Goal: Use online tool/utility: Utilize a website feature to perform a specific function

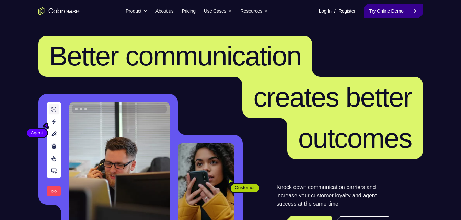
click at [379, 12] on link "Try Online Demo" at bounding box center [393, 11] width 59 height 14
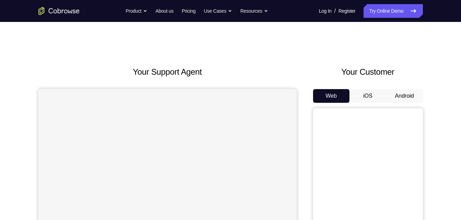
click at [394, 90] on button "Android" at bounding box center [404, 96] width 37 height 14
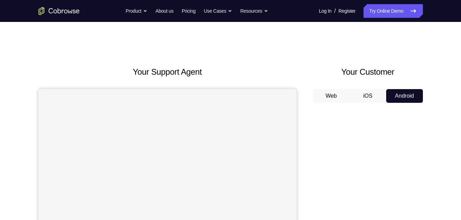
drag, startPoint x: 0, startPoint y: 0, endPoint x: 394, endPoint y: 90, distance: 403.6
click at [394, 90] on button "Android" at bounding box center [404, 96] width 37 height 14
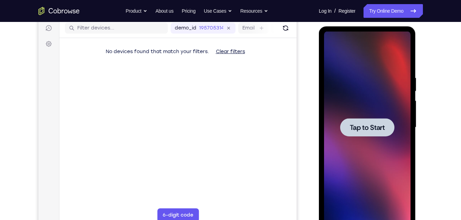
click at [364, 124] on span "Tap to Start" at bounding box center [367, 127] width 35 height 7
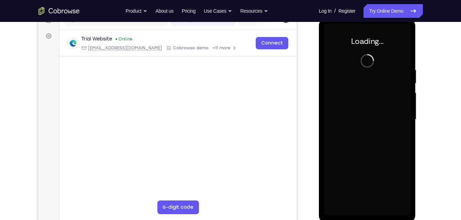
scroll to position [98, 0]
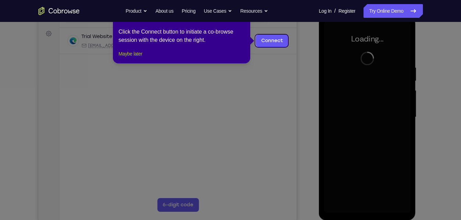
click at [128, 58] on button "Maybe later" at bounding box center [130, 54] width 24 height 8
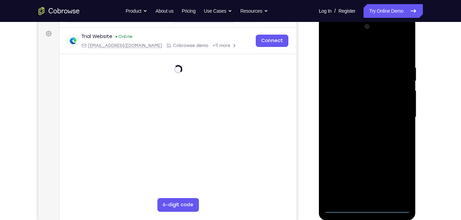
click at [372, 209] on div at bounding box center [367, 117] width 87 height 192
click at [367, 208] on div at bounding box center [367, 117] width 87 height 192
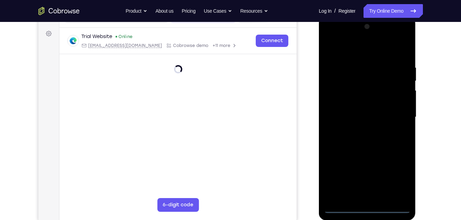
click at [367, 208] on div at bounding box center [367, 117] width 87 height 192
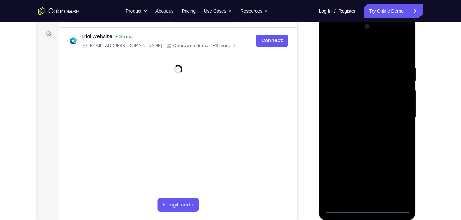
click at [367, 208] on div at bounding box center [367, 117] width 87 height 192
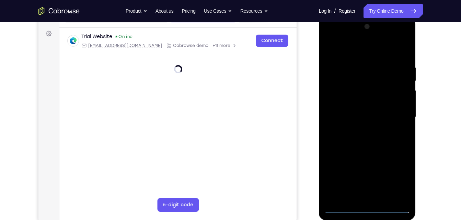
drag, startPoint x: 367, startPoint y: 208, endPoint x: 358, endPoint y: 103, distance: 106.1
click at [358, 103] on div at bounding box center [367, 117] width 87 height 192
click at [367, 209] on div at bounding box center [367, 117] width 87 height 192
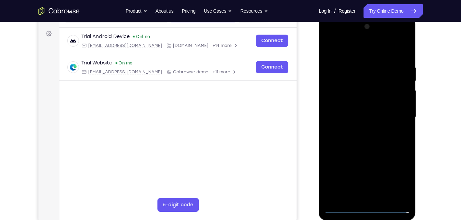
click at [367, 207] on div at bounding box center [367, 117] width 87 height 192
click at [401, 179] on div at bounding box center [367, 117] width 87 height 192
click at [376, 82] on div at bounding box center [367, 117] width 87 height 192
click at [341, 35] on div at bounding box center [367, 117] width 87 height 192
click at [396, 118] on div at bounding box center [367, 117] width 87 height 192
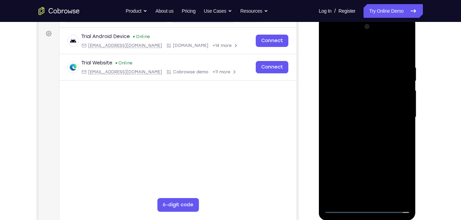
click at [361, 130] on div at bounding box center [367, 117] width 87 height 192
click at [352, 115] on div at bounding box center [367, 117] width 87 height 192
click at [356, 104] on div at bounding box center [367, 117] width 87 height 192
click at [348, 114] on div at bounding box center [367, 117] width 87 height 192
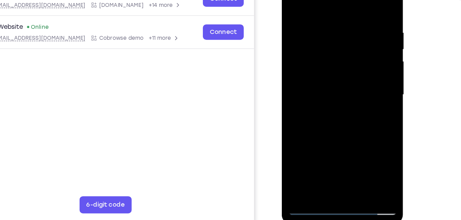
click at [344, 149] on div at bounding box center [330, 70] width 87 height 192
click at [325, 101] on div at bounding box center [330, 70] width 87 height 192
click at [346, 148] on div at bounding box center [330, 70] width 87 height 192
click at [337, 103] on div at bounding box center [330, 70] width 87 height 192
click at [336, 63] on div at bounding box center [330, 70] width 87 height 192
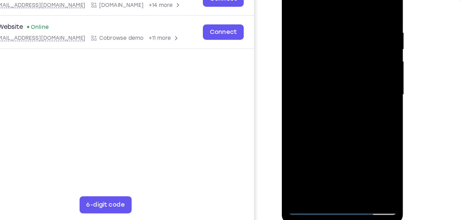
click at [325, 146] on div at bounding box center [330, 70] width 87 height 192
click at [361, 84] on div at bounding box center [330, 70] width 87 height 192
click at [367, 135] on div at bounding box center [330, 70] width 87 height 192
click at [362, 85] on div at bounding box center [330, 70] width 87 height 192
click at [294, 0] on div at bounding box center [330, 70] width 87 height 192
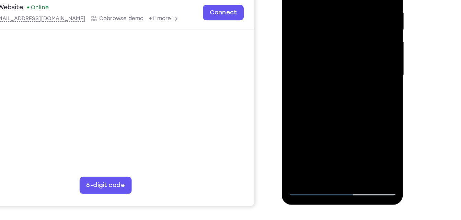
scroll to position [112, 0]
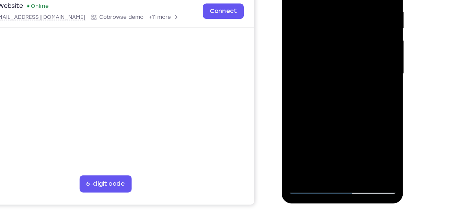
click at [309, 141] on div at bounding box center [330, 48] width 87 height 192
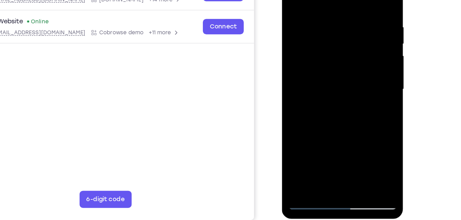
click at [293, 0] on div at bounding box center [330, 64] width 87 height 192
click at [295, 0] on div at bounding box center [330, 64] width 87 height 192
drag, startPoint x: 319, startPoint y: 102, endPoint x: 342, endPoint y: 30, distance: 76.1
click at [342, 30] on div at bounding box center [330, 64] width 87 height 192
click at [313, 143] on div at bounding box center [330, 64] width 87 height 192
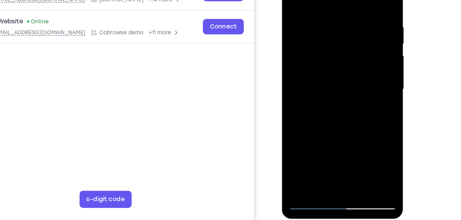
click at [315, 144] on div at bounding box center [330, 64] width 87 height 192
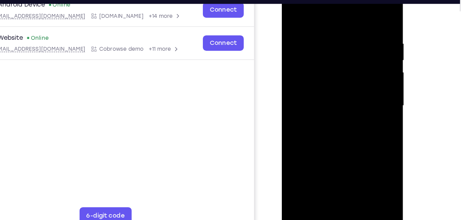
click at [321, 7] on div at bounding box center [330, 80] width 87 height 192
click at [320, 10] on div at bounding box center [330, 80] width 87 height 192
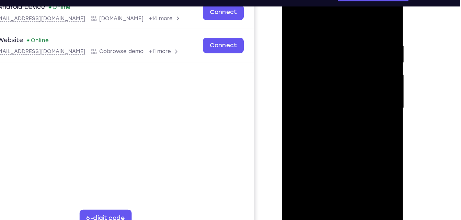
drag, startPoint x: 355, startPoint y: 54, endPoint x: 348, endPoint y: 104, distance: 51.3
click at [348, 104] on div at bounding box center [330, 83] width 87 height 192
click at [337, 42] on div at bounding box center [330, 83] width 87 height 192
click at [326, 36] on div at bounding box center [330, 83] width 87 height 192
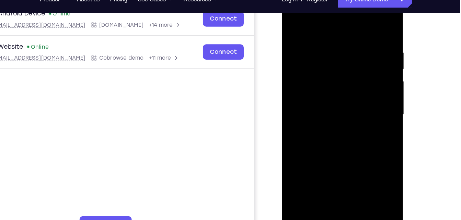
click at [293, 18] on div at bounding box center [330, 89] width 87 height 192
click at [364, 19] on div at bounding box center [330, 89] width 87 height 192
click at [299, 168] on div at bounding box center [330, 89] width 87 height 192
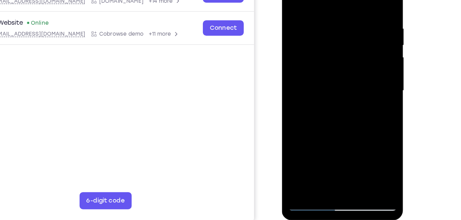
click at [344, 146] on div at bounding box center [330, 65] width 87 height 192
drag, startPoint x: 314, startPoint y: 63, endPoint x: 311, endPoint y: 55, distance: 8.7
click at [311, 55] on div at bounding box center [330, 65] width 87 height 192
click at [329, 62] on div at bounding box center [330, 65] width 87 height 192
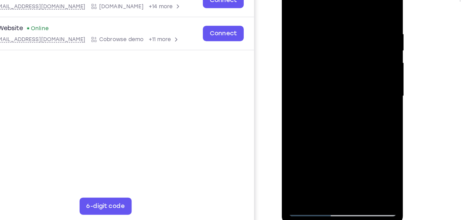
click at [291, 0] on div at bounding box center [330, 71] width 87 height 192
click at [294, 0] on div at bounding box center [330, 71] width 87 height 192
drag, startPoint x: 308, startPoint y: 68, endPoint x: 325, endPoint y: 21, distance: 50.7
click at [325, 21] on div at bounding box center [330, 71] width 87 height 192
drag, startPoint x: 333, startPoint y: 96, endPoint x: 336, endPoint y: 47, distance: 49.5
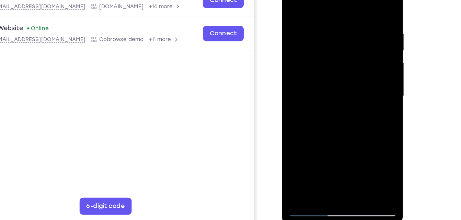
click at [336, 47] on div at bounding box center [330, 71] width 87 height 192
drag, startPoint x: 328, startPoint y: 104, endPoint x: 341, endPoint y: 41, distance: 63.9
click at [341, 41] on div at bounding box center [330, 71] width 87 height 192
click at [359, 80] on div at bounding box center [330, 71] width 87 height 192
click at [340, 86] on div at bounding box center [330, 71] width 87 height 192
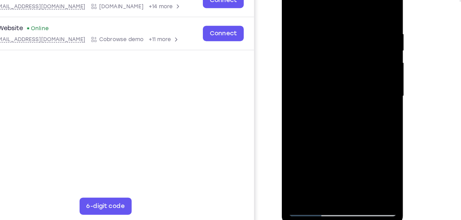
click at [333, 85] on div at bounding box center [330, 71] width 87 height 192
click at [330, 95] on div at bounding box center [330, 71] width 87 height 192
click at [369, 0] on div at bounding box center [330, 71] width 87 height 192
drag, startPoint x: 311, startPoint y: 71, endPoint x: 334, endPoint y: 15, distance: 60.5
click at [334, 15] on div at bounding box center [330, 71] width 87 height 192
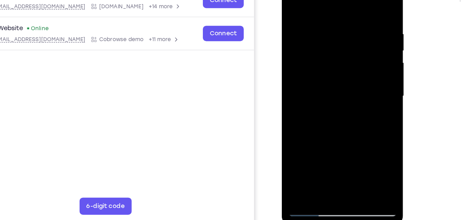
click at [362, 67] on div at bounding box center [330, 71] width 87 height 192
click at [359, 82] on div at bounding box center [330, 71] width 87 height 192
click at [359, 96] on div at bounding box center [330, 71] width 87 height 192
click at [364, 95] on div at bounding box center [330, 71] width 87 height 192
click at [360, 106] on div at bounding box center [330, 71] width 87 height 192
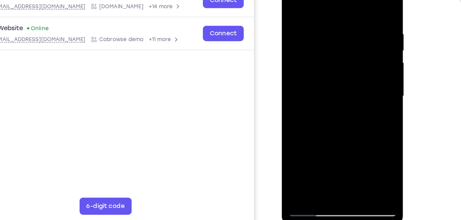
click at [340, 96] on div at bounding box center [330, 71] width 87 height 192
click at [300, 153] on div at bounding box center [330, 71] width 87 height 192
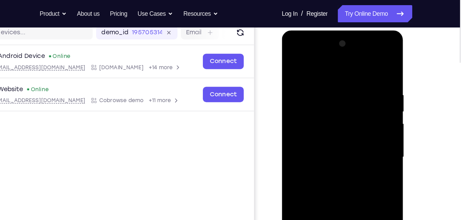
scroll to position [89, 0]
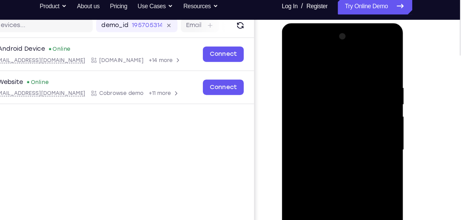
click at [296, 32] on div at bounding box center [330, 124] width 87 height 192
click at [293, 32] on div at bounding box center [330, 124] width 87 height 192
drag, startPoint x: 293, startPoint y: 32, endPoint x: 301, endPoint y: 108, distance: 76.7
click at [301, 108] on div at bounding box center [330, 124] width 87 height 192
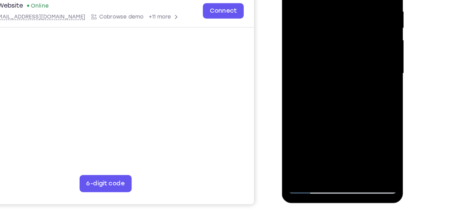
scroll to position [112, 0]
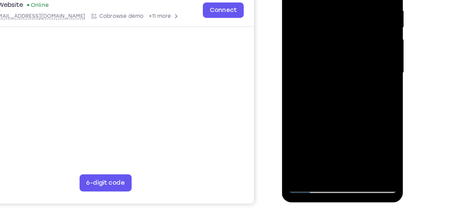
drag, startPoint x: 316, startPoint y: 135, endPoint x: 327, endPoint y: 38, distance: 97.4
click at [327, 38] on div at bounding box center [330, 48] width 87 height 192
click at [329, 138] on div at bounding box center [330, 48] width 87 height 192
drag, startPoint x: 334, startPoint y: 91, endPoint x: 325, endPoint y: -31, distance: 122.3
click at [325, 0] on div at bounding box center [330, 48] width 87 height 192
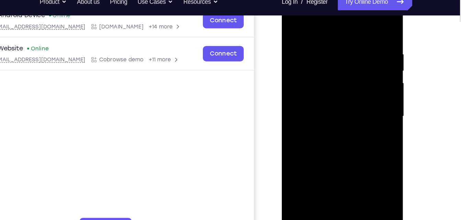
drag, startPoint x: 328, startPoint y: 100, endPoint x: 330, endPoint y: 4, distance: 95.2
click at [330, 4] on div at bounding box center [330, 91] width 87 height 192
click at [343, 109] on div at bounding box center [330, 91] width 87 height 192
drag, startPoint x: 334, startPoint y: 87, endPoint x: 344, endPoint y: 18, distance: 69.3
click at [344, 18] on div at bounding box center [330, 91] width 87 height 192
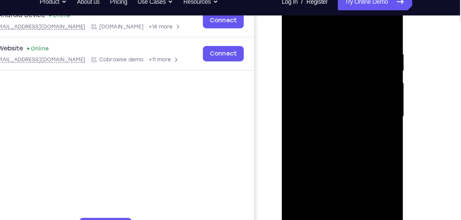
drag, startPoint x: 332, startPoint y: 112, endPoint x: 340, endPoint y: 59, distance: 53.6
click at [340, 59] on div at bounding box center [330, 91] width 87 height 192
drag, startPoint x: 322, startPoint y: 141, endPoint x: 349, endPoint y: 39, distance: 105.2
click at [349, 39] on div at bounding box center [330, 91] width 87 height 192
drag, startPoint x: 332, startPoint y: 120, endPoint x: 353, endPoint y: 45, distance: 77.8
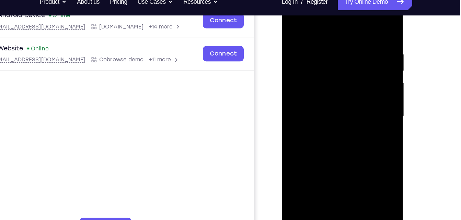
click at [353, 45] on div at bounding box center [330, 91] width 87 height 192
drag, startPoint x: 336, startPoint y: 112, endPoint x: 356, endPoint y: 27, distance: 87.2
click at [356, 27] on div at bounding box center [330, 91] width 87 height 192
click at [348, 14] on div at bounding box center [330, 91] width 87 height 192
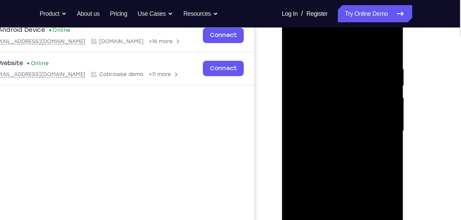
scroll to position [110, 0]
click at [323, 61] on div at bounding box center [330, 106] width 87 height 192
click at [294, 26] on div at bounding box center [330, 106] width 87 height 192
click at [325, 43] on div at bounding box center [330, 106] width 87 height 192
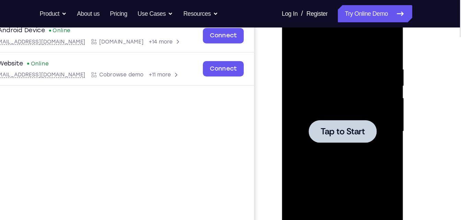
drag, startPoint x: 323, startPoint y: 78, endPoint x: 333, endPoint y: 49, distance: 30.4
click at [333, 49] on div at bounding box center [330, 106] width 87 height 192
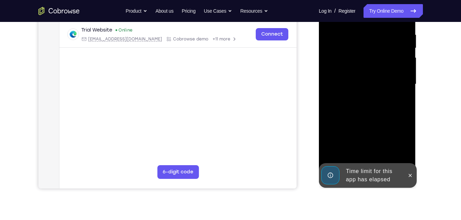
scroll to position [133, 0]
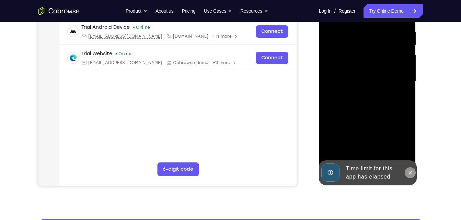
click at [413, 175] on icon at bounding box center [410, 172] width 5 height 5
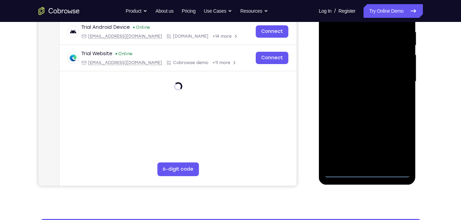
click at [369, 170] on div at bounding box center [367, 82] width 87 height 192
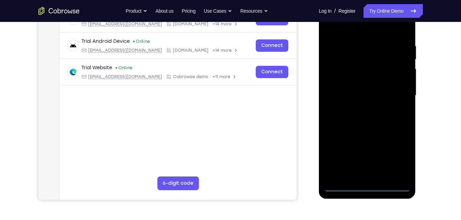
scroll to position [115, 0]
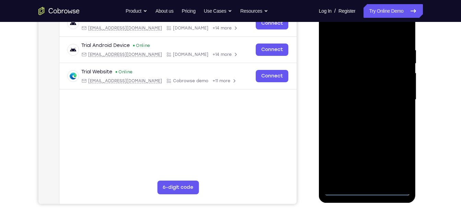
click at [367, 190] on div at bounding box center [367, 100] width 87 height 192
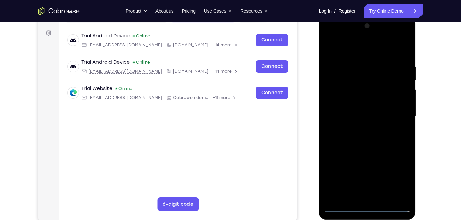
drag, startPoint x: 348, startPoint y: 123, endPoint x: 367, endPoint y: -24, distance: 148.5
click at [367, 15] on html "Online web based iOS Simulators and Android Emulators. Run iPhone, iPad, Mobile…" at bounding box center [368, 118] width 98 height 206
click at [393, 59] on div at bounding box center [367, 117] width 87 height 192
click at [350, 56] on div at bounding box center [367, 117] width 87 height 192
click at [350, 192] on div at bounding box center [367, 117] width 87 height 192
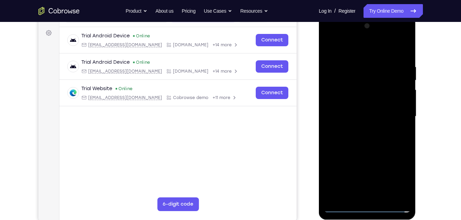
click at [404, 36] on div at bounding box center [367, 117] width 87 height 192
click at [351, 77] on div at bounding box center [367, 117] width 87 height 192
click at [404, 35] on div at bounding box center [367, 117] width 87 height 192
click at [380, 59] on div at bounding box center [367, 117] width 87 height 192
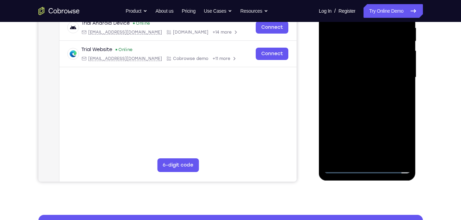
scroll to position [139, 0]
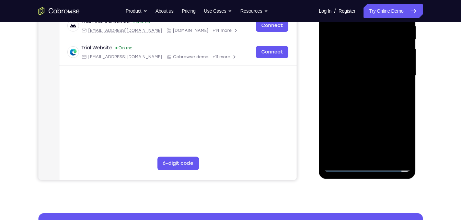
drag, startPoint x: 349, startPoint y: 106, endPoint x: 375, endPoint y: 23, distance: 86.8
click at [375, 23] on div at bounding box center [367, 76] width 87 height 192
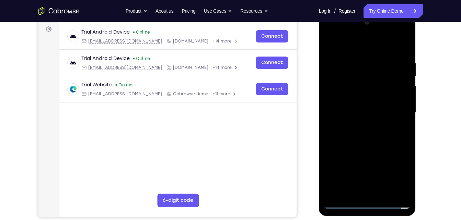
scroll to position [91, 0]
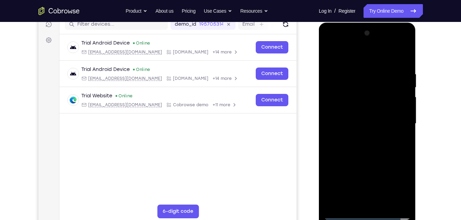
drag, startPoint x: 357, startPoint y: 117, endPoint x: 371, endPoint y: 25, distance: 93.0
click at [371, 25] on div at bounding box center [367, 125] width 97 height 205
drag, startPoint x: 343, startPoint y: 64, endPoint x: 346, endPoint y: 223, distance: 159.4
click at [346, 220] on div at bounding box center [367, 125] width 97 height 205
click at [329, 43] on div at bounding box center [367, 124] width 87 height 192
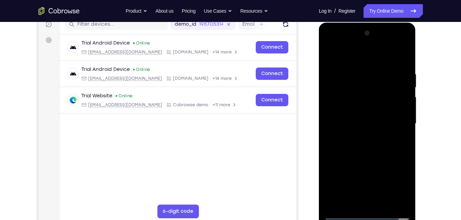
click at [353, 68] on div at bounding box center [367, 124] width 87 height 192
click at [377, 67] on div at bounding box center [367, 124] width 87 height 192
click at [345, 63] on div at bounding box center [367, 124] width 87 height 192
drag, startPoint x: 338, startPoint y: 70, endPoint x: 349, endPoint y: 100, distance: 31.4
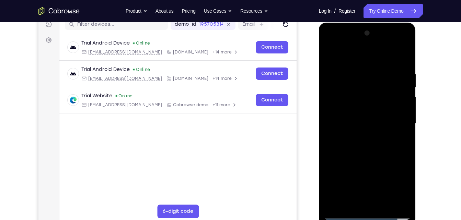
click at [349, 100] on div at bounding box center [367, 124] width 87 height 192
click at [369, 180] on div at bounding box center [367, 124] width 87 height 192
click at [331, 39] on div at bounding box center [367, 124] width 87 height 192
click at [330, 45] on div at bounding box center [367, 124] width 87 height 192
drag, startPoint x: 343, startPoint y: 198, endPoint x: 387, endPoint y: 202, distance: 44.1
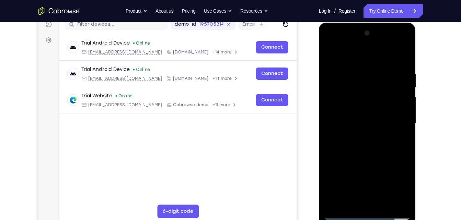
click at [387, 202] on div at bounding box center [367, 124] width 87 height 192
click at [363, 176] on div at bounding box center [367, 124] width 87 height 192
click at [403, 45] on div at bounding box center [367, 124] width 87 height 192
click at [401, 43] on div at bounding box center [367, 124] width 87 height 192
click at [332, 43] on div at bounding box center [367, 124] width 87 height 192
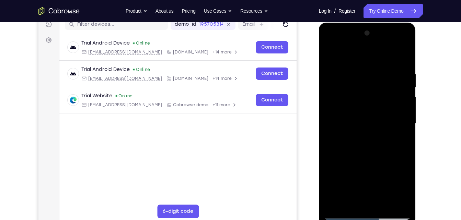
click at [349, 69] on div at bounding box center [367, 124] width 87 height 192
drag, startPoint x: 349, startPoint y: 69, endPoint x: 341, endPoint y: 70, distance: 8.4
click at [341, 70] on div at bounding box center [367, 124] width 87 height 192
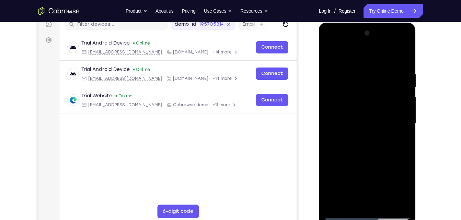
drag, startPoint x: 341, startPoint y: 70, endPoint x: 334, endPoint y: 81, distance: 12.3
click at [334, 81] on div at bounding box center [367, 124] width 87 height 192
click at [380, 201] on div at bounding box center [367, 124] width 87 height 192
click at [402, 204] on div at bounding box center [367, 124] width 87 height 192
click at [363, 199] on div at bounding box center [367, 124] width 87 height 192
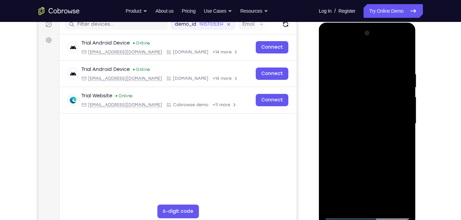
click at [347, 201] on div at bounding box center [367, 124] width 87 height 192
click at [326, 194] on div at bounding box center [367, 124] width 87 height 192
click at [334, 195] on div at bounding box center [367, 124] width 87 height 192
click at [355, 196] on div at bounding box center [367, 124] width 87 height 192
click at [402, 39] on div at bounding box center [367, 124] width 87 height 192
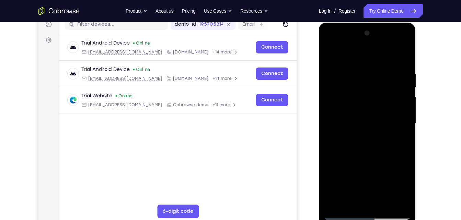
click at [406, 44] on div at bounding box center [367, 124] width 87 height 192
click at [387, 65] on div at bounding box center [367, 124] width 87 height 192
drag, startPoint x: 355, startPoint y: 105, endPoint x: 363, endPoint y: 79, distance: 27.0
click at [363, 79] on div at bounding box center [367, 124] width 87 height 192
click at [355, 124] on div at bounding box center [367, 124] width 87 height 192
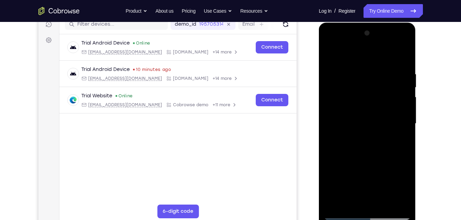
drag, startPoint x: 354, startPoint y: 134, endPoint x: 382, endPoint y: 43, distance: 95.0
click at [382, 43] on div at bounding box center [367, 124] width 87 height 192
drag, startPoint x: 337, startPoint y: 179, endPoint x: 367, endPoint y: 102, distance: 82.5
click at [367, 102] on div at bounding box center [367, 124] width 87 height 192
click at [398, 52] on div at bounding box center [367, 124] width 87 height 192
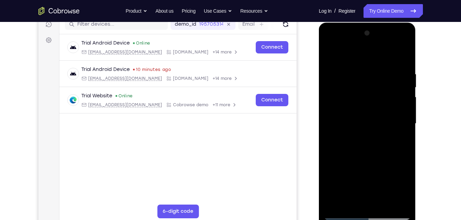
click at [351, 92] on div at bounding box center [367, 124] width 87 height 192
click at [374, 112] on div at bounding box center [367, 124] width 87 height 192
click at [390, 158] on div at bounding box center [367, 124] width 87 height 192
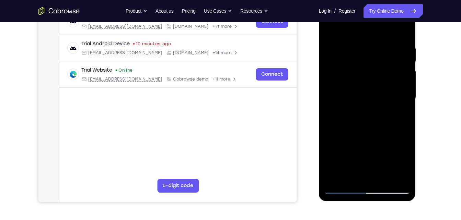
scroll to position [118, 0]
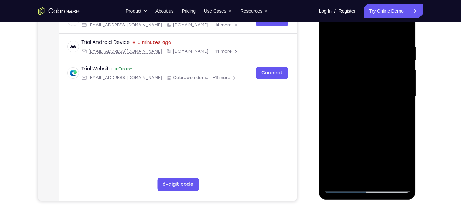
click at [366, 187] on div at bounding box center [367, 97] width 87 height 192
click at [400, 153] on div at bounding box center [367, 97] width 87 height 192
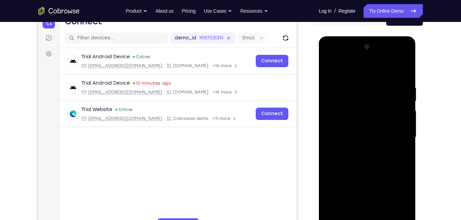
click at [337, 54] on div at bounding box center [367, 138] width 87 height 192
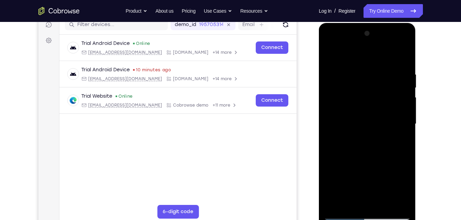
scroll to position [90, 0]
click at [397, 123] on div at bounding box center [367, 125] width 87 height 192
click at [360, 135] on div at bounding box center [367, 125] width 87 height 192
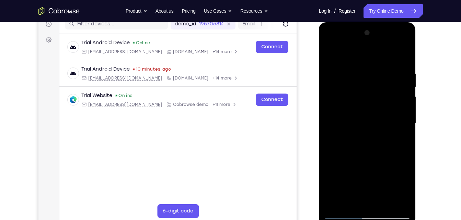
click at [354, 114] on div at bounding box center [367, 123] width 87 height 192
click at [357, 109] on div at bounding box center [367, 123] width 87 height 192
click at [355, 123] on div at bounding box center [367, 123] width 87 height 192
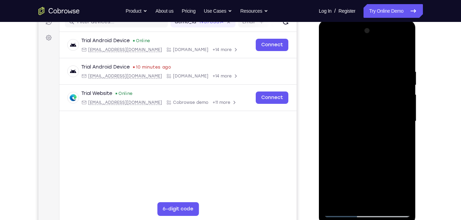
scroll to position [94, 0]
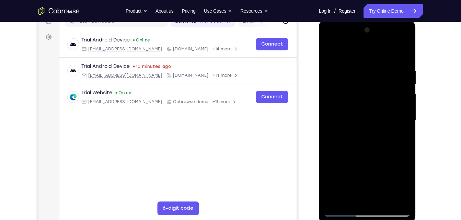
click at [365, 153] on div at bounding box center [367, 121] width 87 height 192
click at [398, 52] on div at bounding box center [367, 121] width 87 height 192
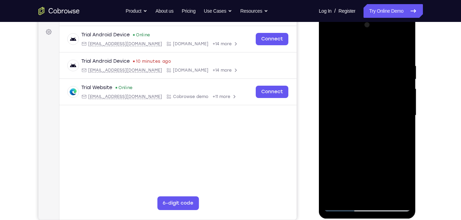
scroll to position [101, 0]
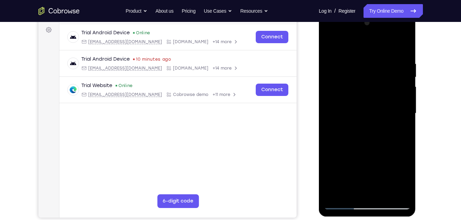
click at [372, 143] on div at bounding box center [367, 114] width 87 height 192
drag, startPoint x: 367, startPoint y: 138, endPoint x: 376, endPoint y: 68, distance: 71.3
click at [376, 68] on div at bounding box center [367, 114] width 87 height 192
drag, startPoint x: 368, startPoint y: 166, endPoint x: 382, endPoint y: 81, distance: 85.6
click at [382, 81] on div at bounding box center [367, 114] width 87 height 192
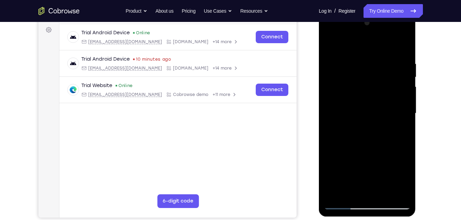
click at [398, 139] on div at bounding box center [367, 114] width 87 height 192
drag, startPoint x: 363, startPoint y: 161, endPoint x: 367, endPoint y: 124, distance: 37.2
click at [367, 124] on div at bounding box center [367, 114] width 87 height 192
click at [366, 138] on div at bounding box center [367, 114] width 87 height 192
drag, startPoint x: 363, startPoint y: 155, endPoint x: 366, endPoint y: 130, distance: 24.5
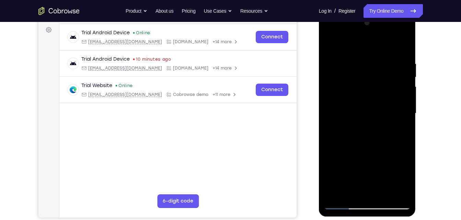
click at [366, 130] on div at bounding box center [367, 114] width 87 height 192
drag, startPoint x: 366, startPoint y: 130, endPoint x: 380, endPoint y: 56, distance: 75.6
click at [380, 56] on div at bounding box center [367, 114] width 87 height 192
drag, startPoint x: 379, startPoint y: 111, endPoint x: 378, endPoint y: 169, distance: 57.7
click at [378, 169] on div at bounding box center [367, 114] width 87 height 192
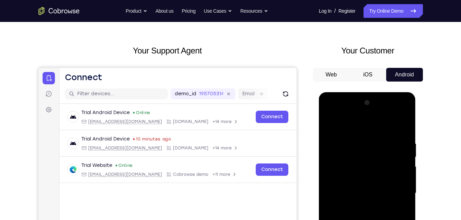
scroll to position [67, 0]
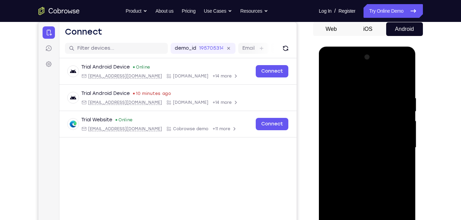
click at [406, 76] on div at bounding box center [367, 148] width 87 height 192
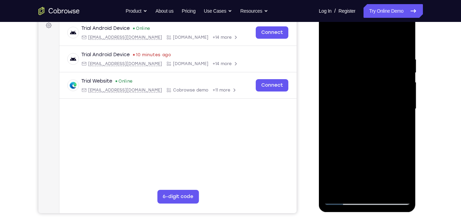
scroll to position [107, 0]
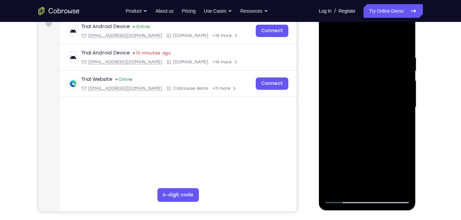
click at [384, 187] on div at bounding box center [367, 107] width 87 height 192
click at [370, 132] on div at bounding box center [367, 107] width 87 height 192
click at [377, 116] on div at bounding box center [367, 107] width 87 height 192
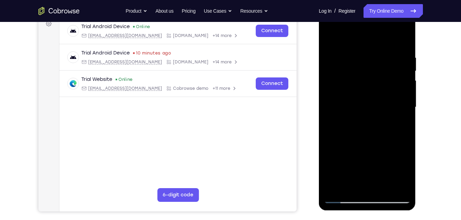
click at [377, 116] on div at bounding box center [367, 107] width 87 height 192
click at [330, 40] on div at bounding box center [367, 107] width 87 height 192
click at [336, 36] on div at bounding box center [367, 107] width 87 height 192
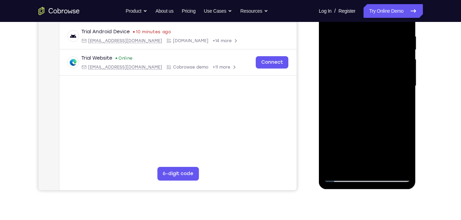
click at [345, 178] on div at bounding box center [367, 86] width 87 height 192
click at [341, 178] on div at bounding box center [367, 86] width 87 height 192
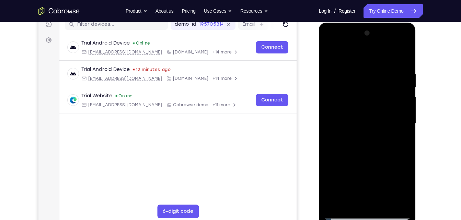
scroll to position [101, 0]
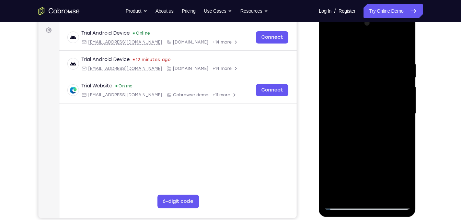
click at [353, 194] on div at bounding box center [367, 114] width 87 height 192
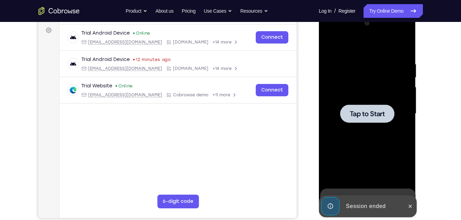
click at [383, 126] on div at bounding box center [367, 114] width 87 height 192
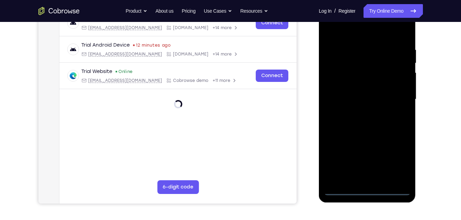
scroll to position [116, 0]
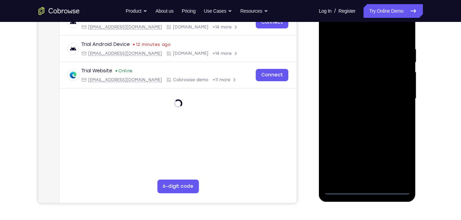
click at [370, 190] on div at bounding box center [367, 99] width 87 height 192
